Goal: Information Seeking & Learning: Learn about a topic

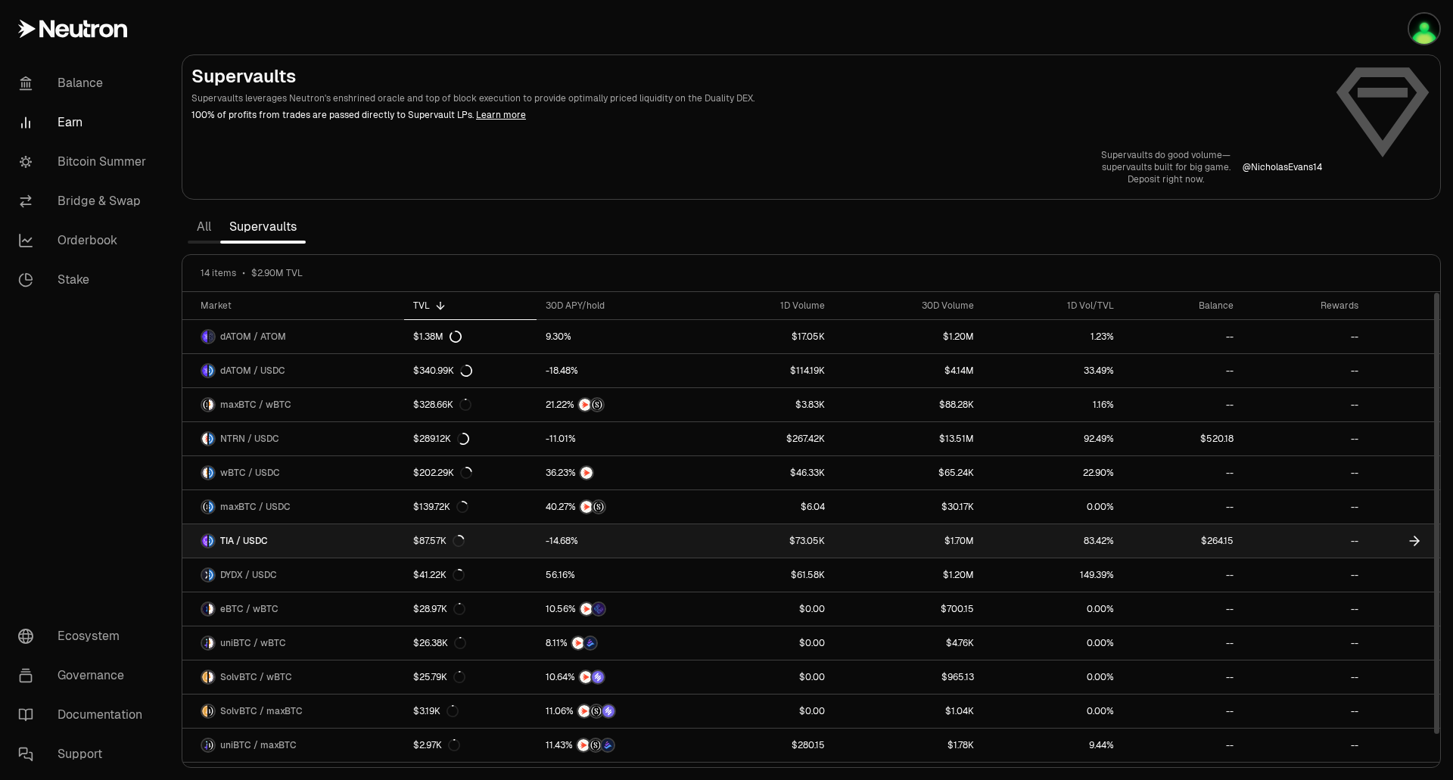
click at [667, 548] on link at bounding box center [617, 540] width 161 height 33
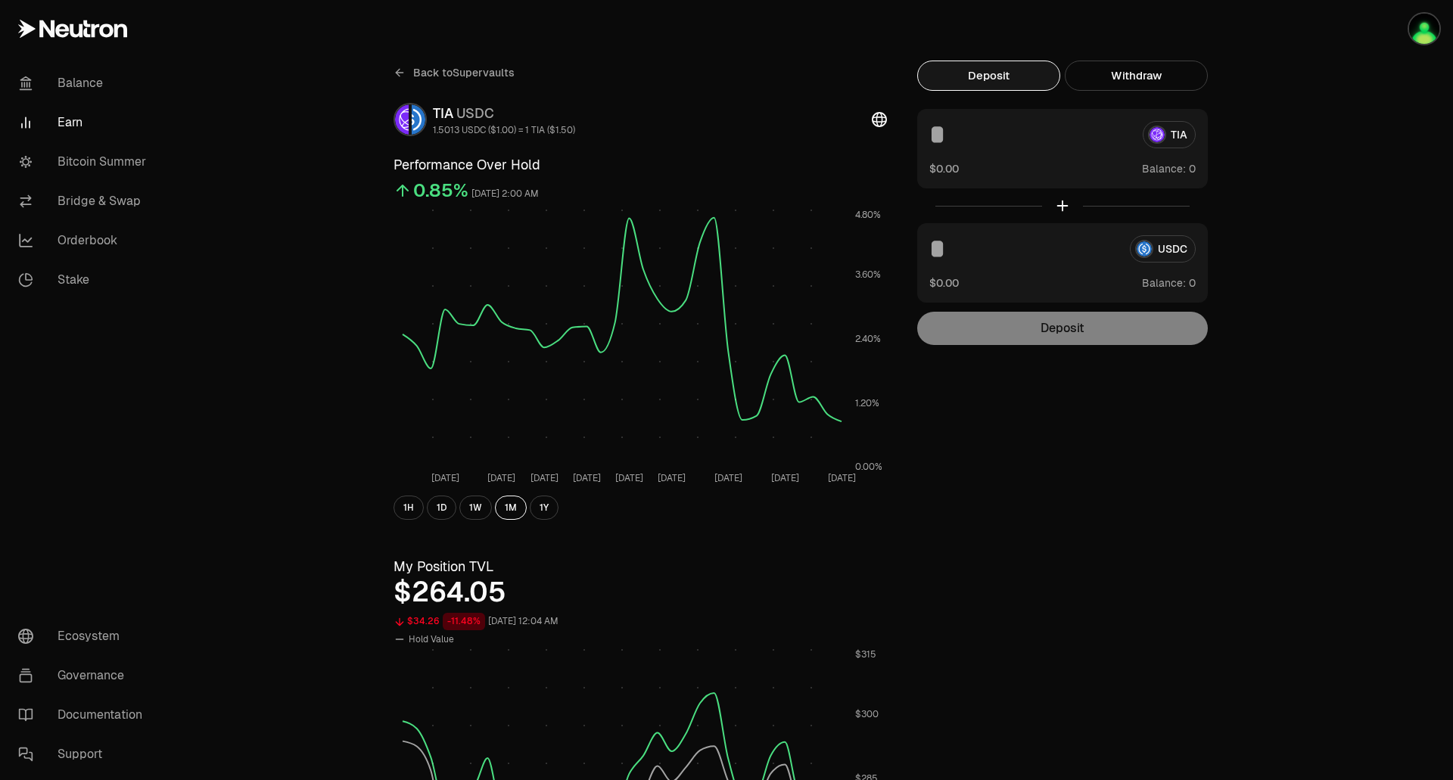
click at [394, 77] on icon at bounding box center [400, 73] width 12 height 12
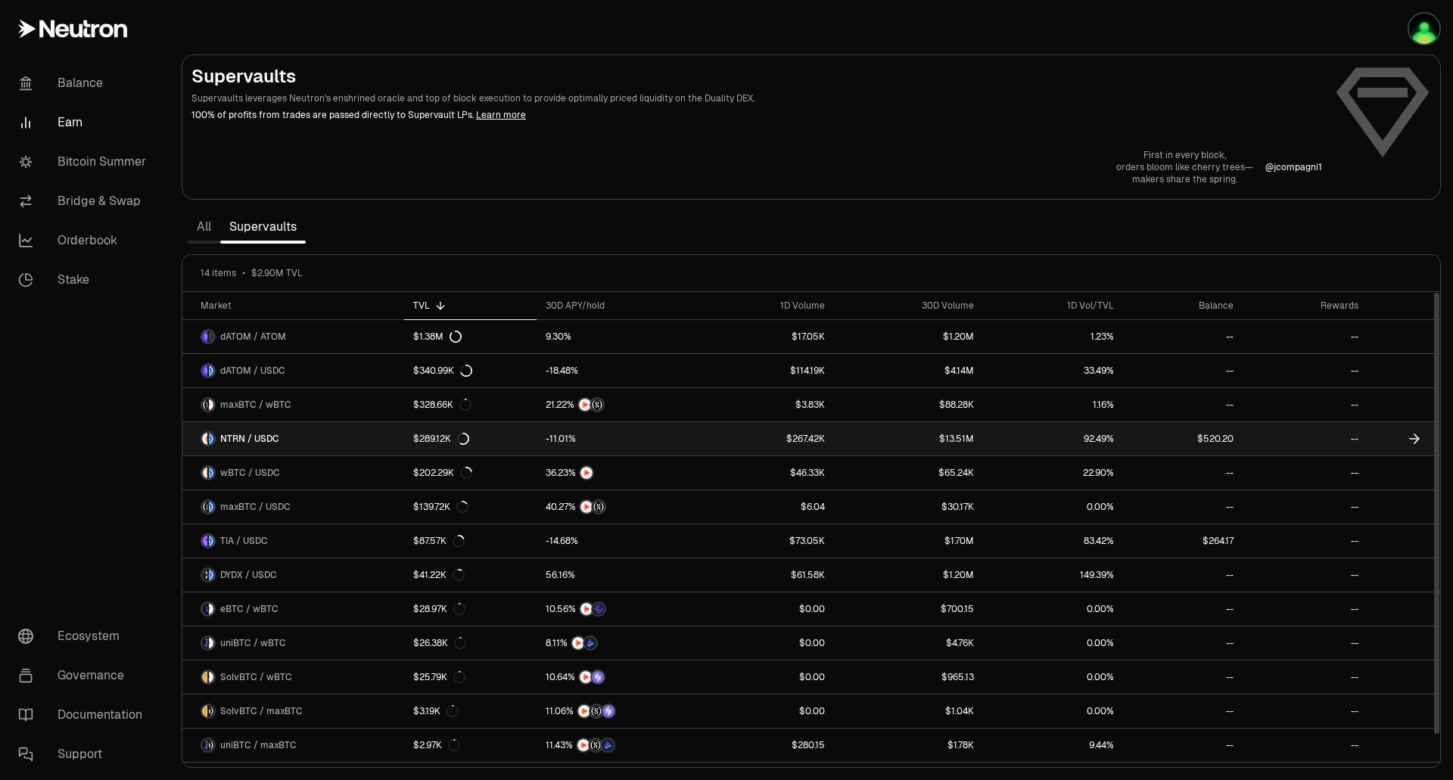
click at [711, 436] on link "$267.42K" at bounding box center [766, 438] width 136 height 33
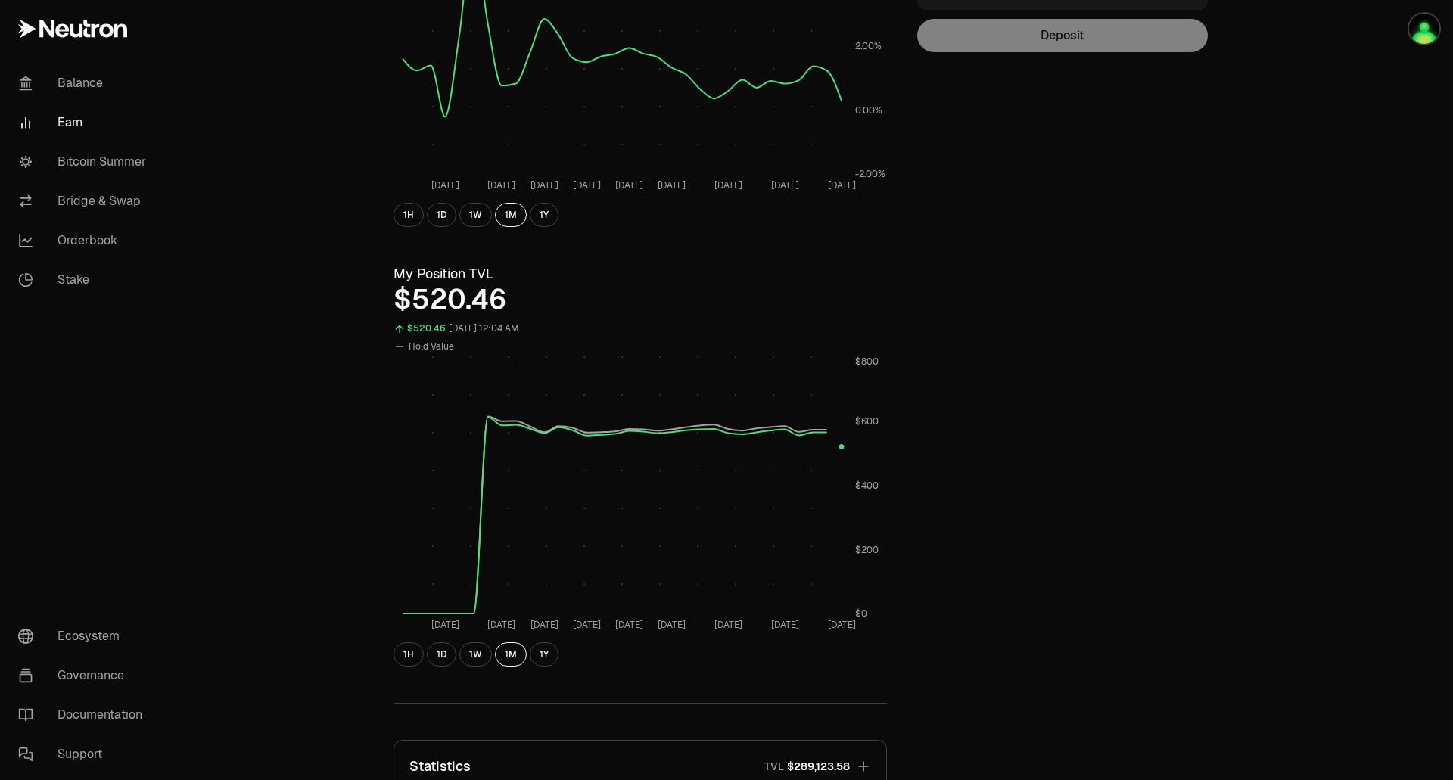
scroll to position [294, 0]
